Goal: Task Accomplishment & Management: Use online tool/utility

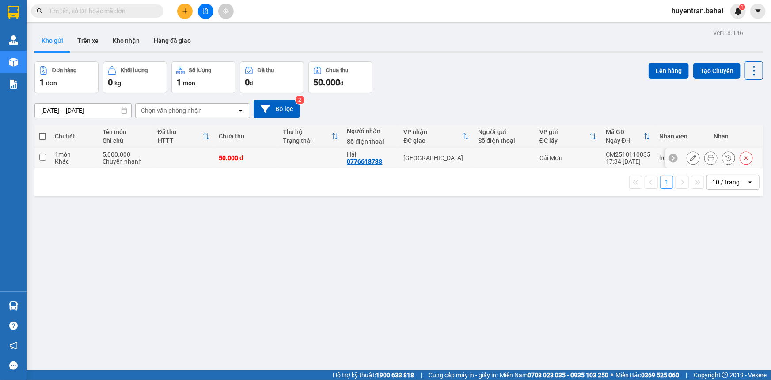
click at [325, 162] on td at bounding box center [310, 158] width 64 height 20
checkbox input "true"
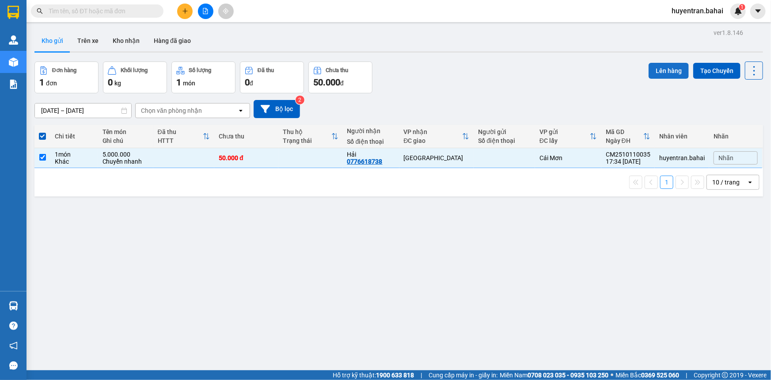
click at [660, 74] on button "Lên hàng" at bounding box center [669, 71] width 40 height 16
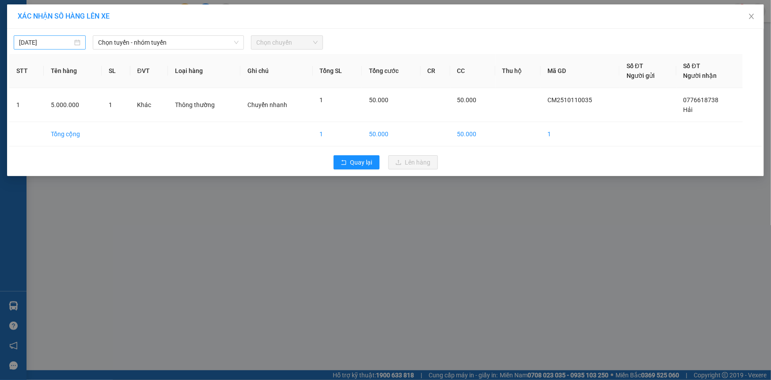
click at [78, 43] on div "11/10/2025" at bounding box center [49, 43] width 61 height 10
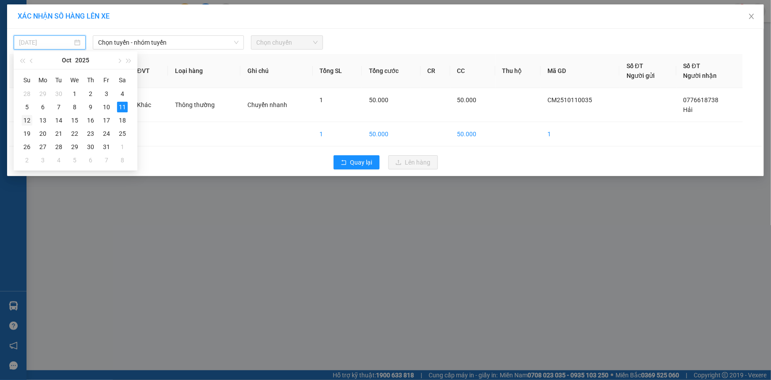
click at [22, 122] on div "12" at bounding box center [27, 120] width 11 height 11
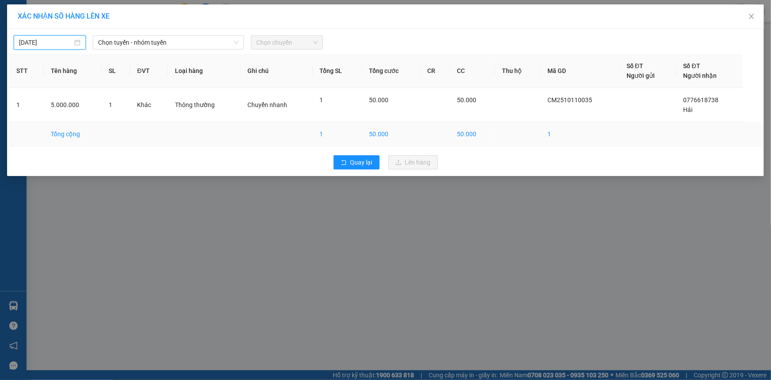
type input "12/10/2025"
click at [164, 47] on span "Chọn tuyến - nhóm tuyến" at bounding box center [168, 42] width 141 height 13
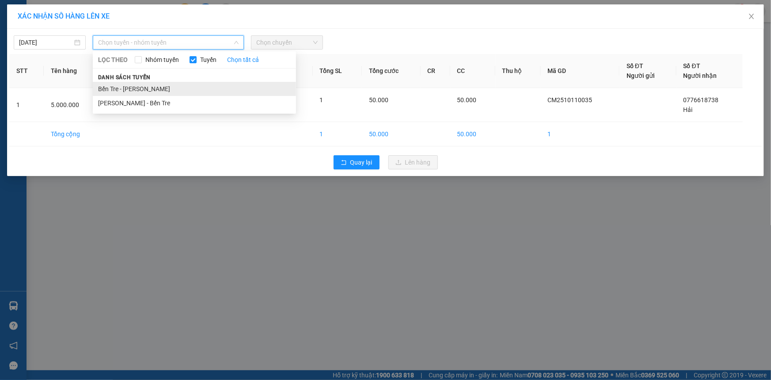
click at [162, 88] on li "Bến Tre - Hồ Chí Minh" at bounding box center [194, 89] width 203 height 14
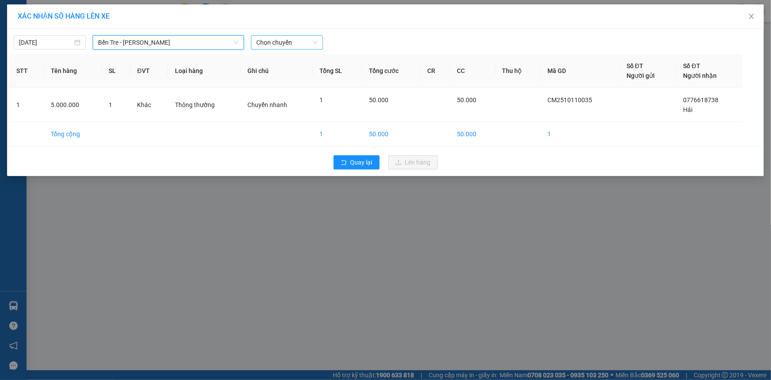
click at [277, 46] on span "Chọn chuyến" at bounding box center [286, 42] width 61 height 13
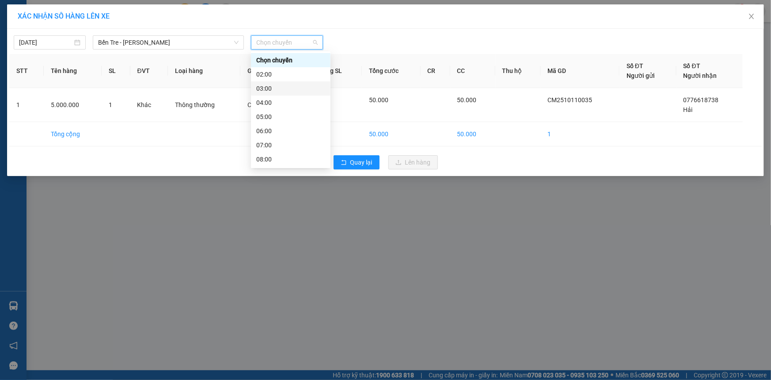
click at [273, 84] on div "03:00" at bounding box center [290, 89] width 69 height 10
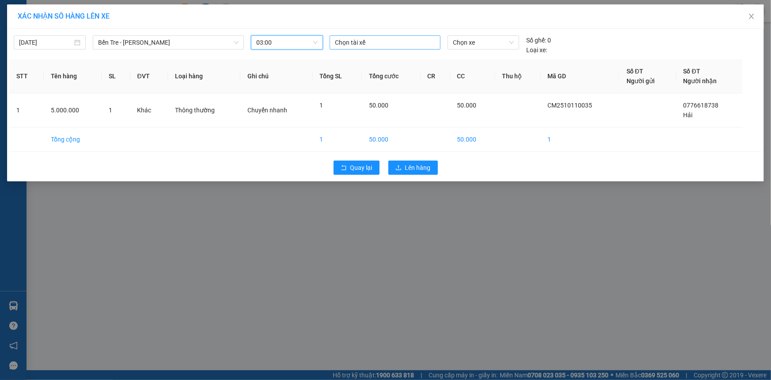
click at [358, 42] on div at bounding box center [385, 42] width 107 height 11
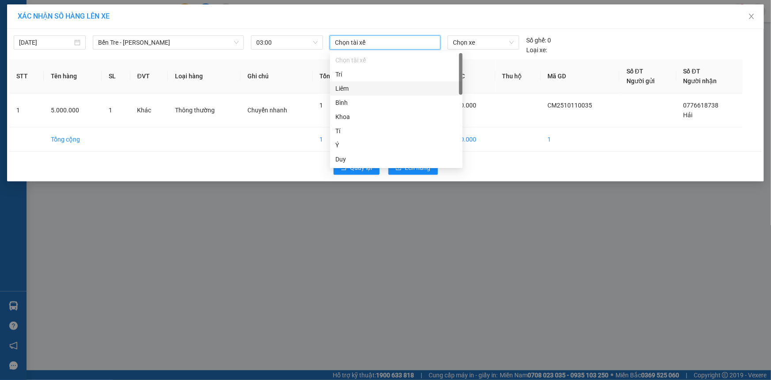
type input "b"
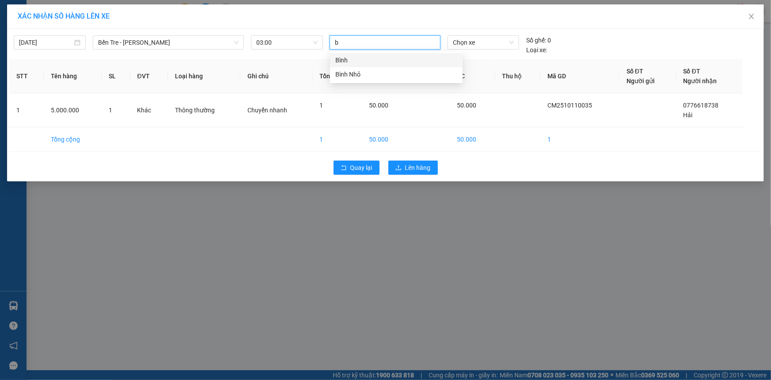
click at [371, 66] on div "Bình" at bounding box center [396, 60] width 133 height 14
click at [506, 42] on span "Chọn xe" at bounding box center [483, 42] width 61 height 13
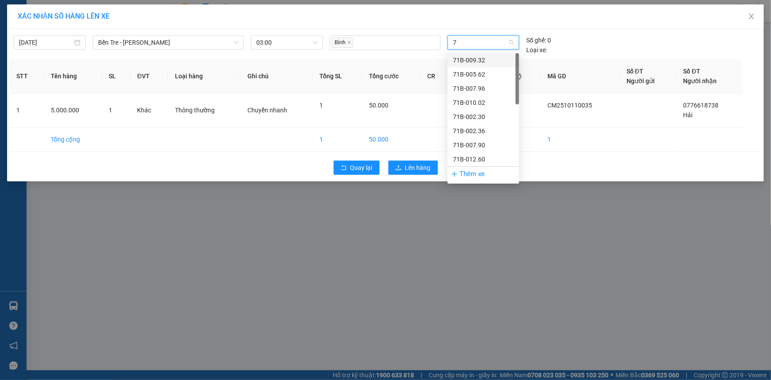
type input "77"
click at [483, 58] on div "71B-003.77" at bounding box center [483, 60] width 61 height 10
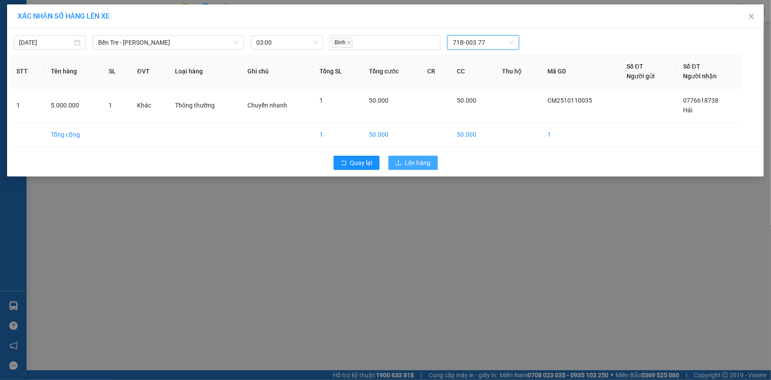
click at [413, 165] on span "Lên hàng" at bounding box center [418, 163] width 26 height 10
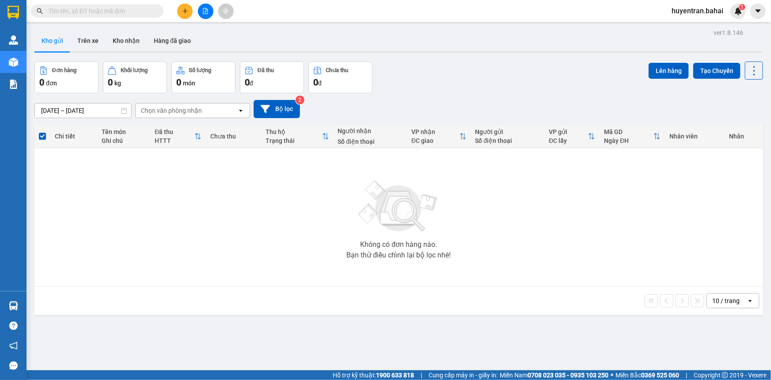
click at [124, 8] on input "text" at bounding box center [101, 11] width 104 height 10
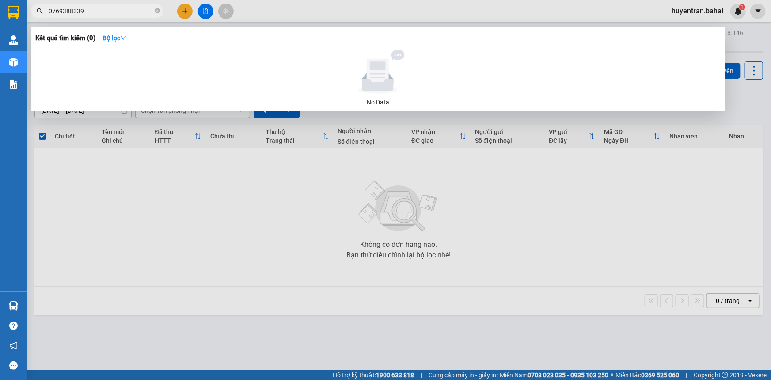
type input "0769388339"
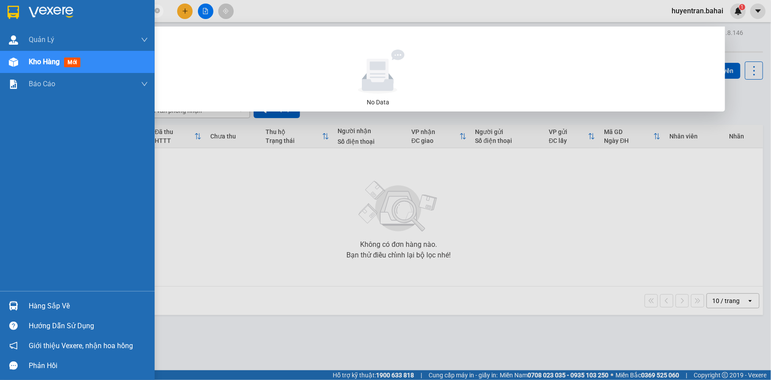
drag, startPoint x: 84, startPoint y: 11, endPoint x: 20, endPoint y: 11, distance: 64.1
click at [20, 11] on section "Kết quả tìm kiếm ( 0 ) Bộ lọc No Data 0769388339 huyentran.bahai 1 Quản Lý Quản…" at bounding box center [385, 190] width 771 height 380
click at [36, 305] on div "Hàng sắp về" at bounding box center [88, 305] width 119 height 13
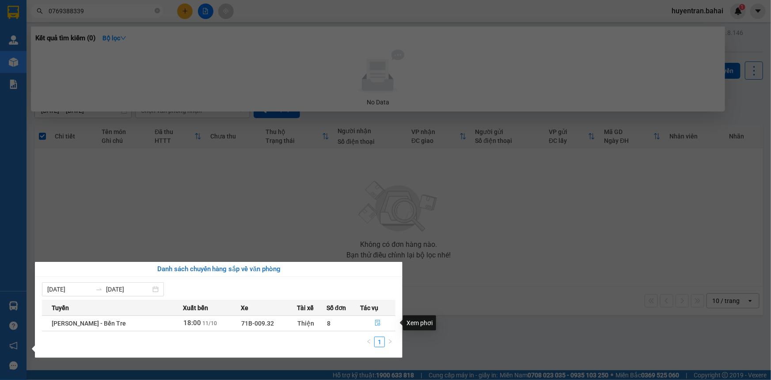
click at [373, 324] on button "button" at bounding box center [378, 323] width 34 height 14
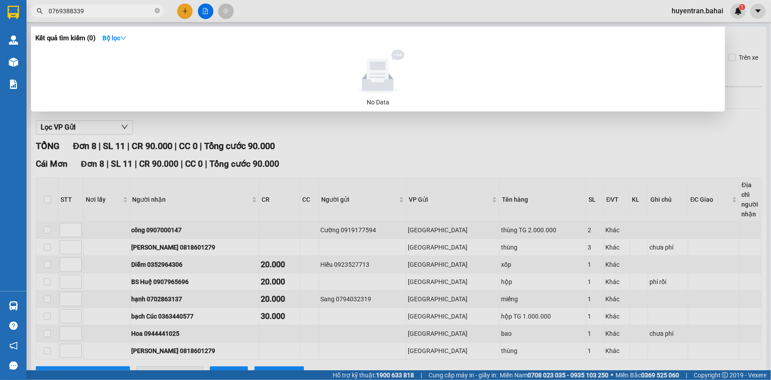
drag, startPoint x: 765, startPoint y: 108, endPoint x: 758, endPoint y: 145, distance: 36.9
click at [760, 144] on div at bounding box center [385, 190] width 771 height 380
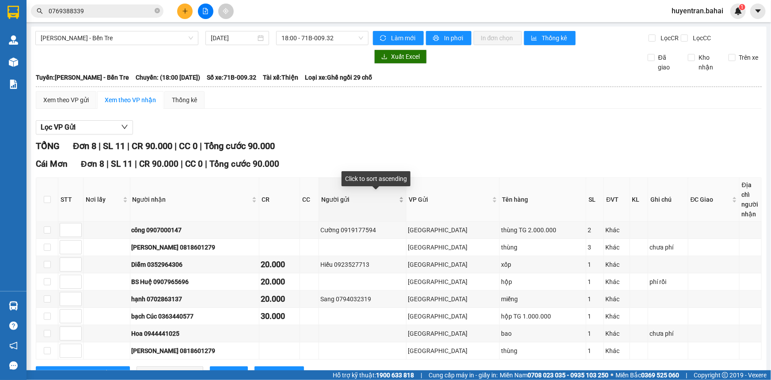
scroll to position [34, 0]
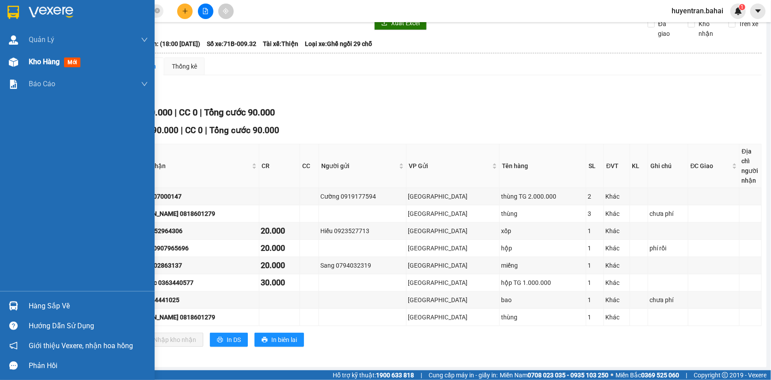
click at [59, 62] on span "Kho hàng" at bounding box center [44, 61] width 31 height 8
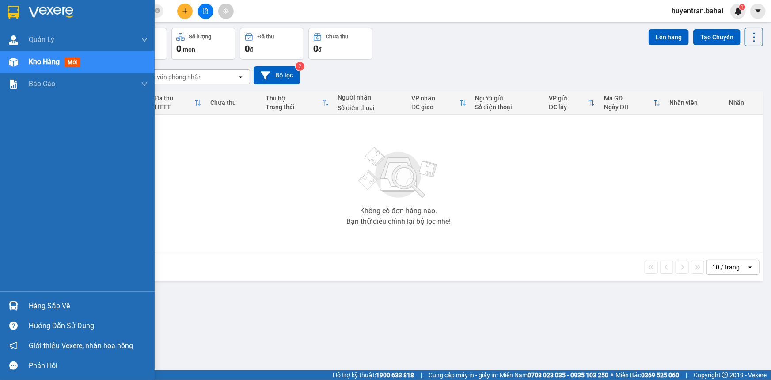
click at [48, 306] on div "Hàng sắp về" at bounding box center [88, 305] width 119 height 13
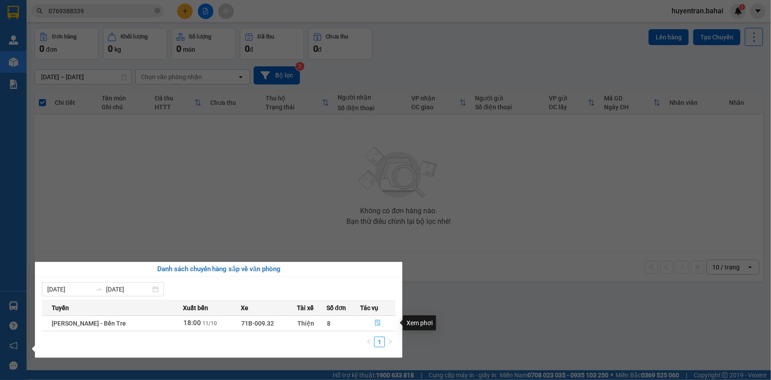
click at [376, 323] on icon "file-done" at bounding box center [378, 323] width 6 height 6
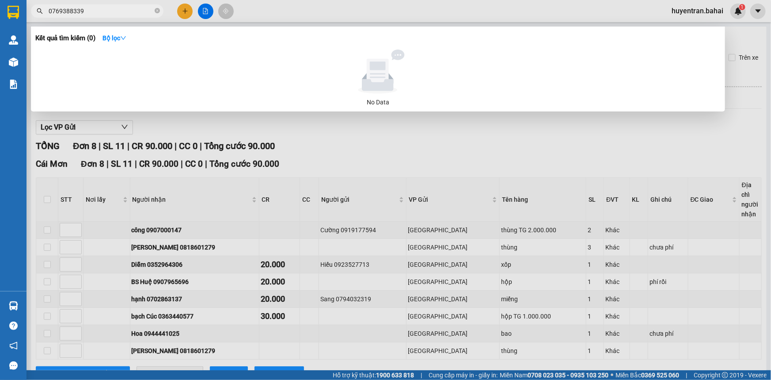
click at [87, 12] on input "0769388339" at bounding box center [101, 11] width 104 height 10
click at [348, 133] on div at bounding box center [385, 190] width 771 height 380
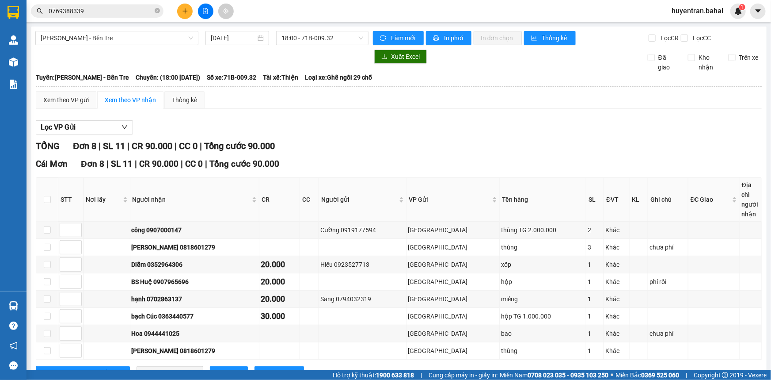
scroll to position [34, 0]
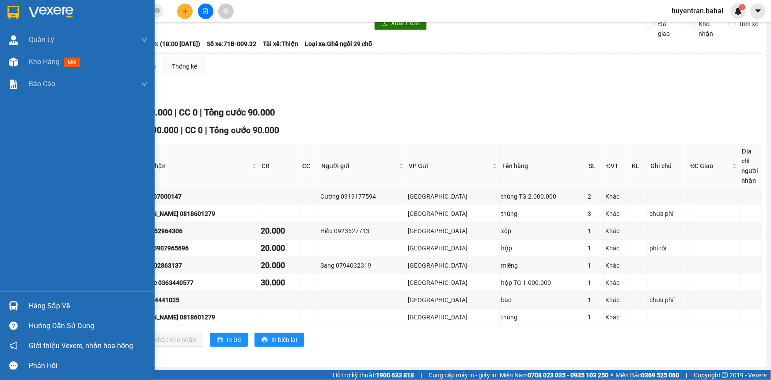
click at [13, 20] on div at bounding box center [77, 14] width 155 height 29
